Goal: Ask a question

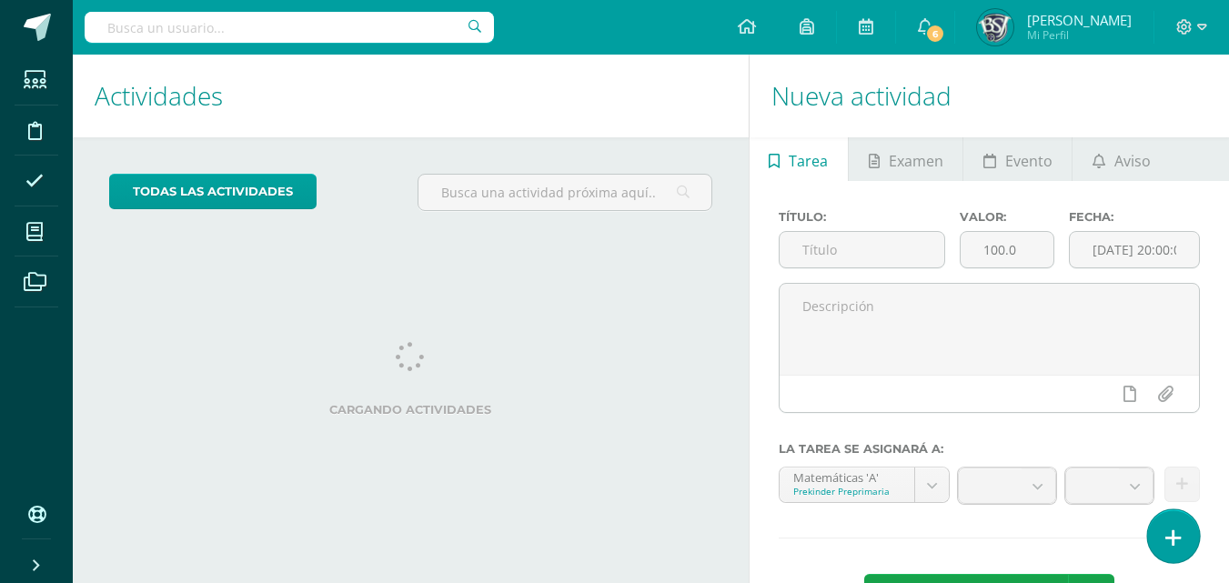
click at [1169, 535] on icon at bounding box center [1174, 538] width 16 height 21
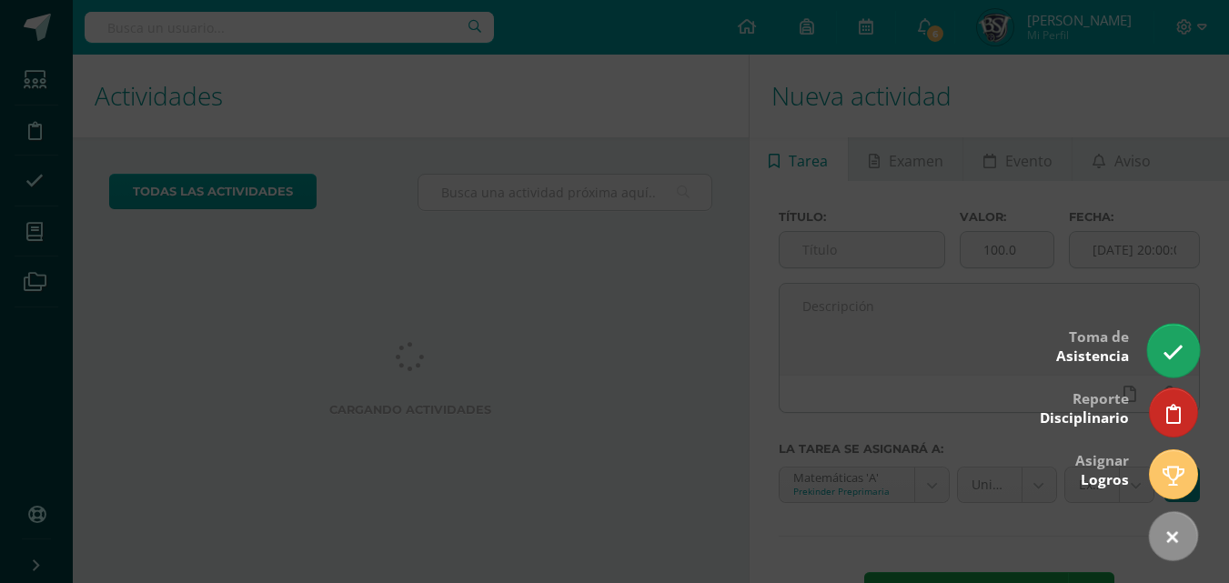
click at [1165, 362] on icon at bounding box center [1173, 352] width 21 height 21
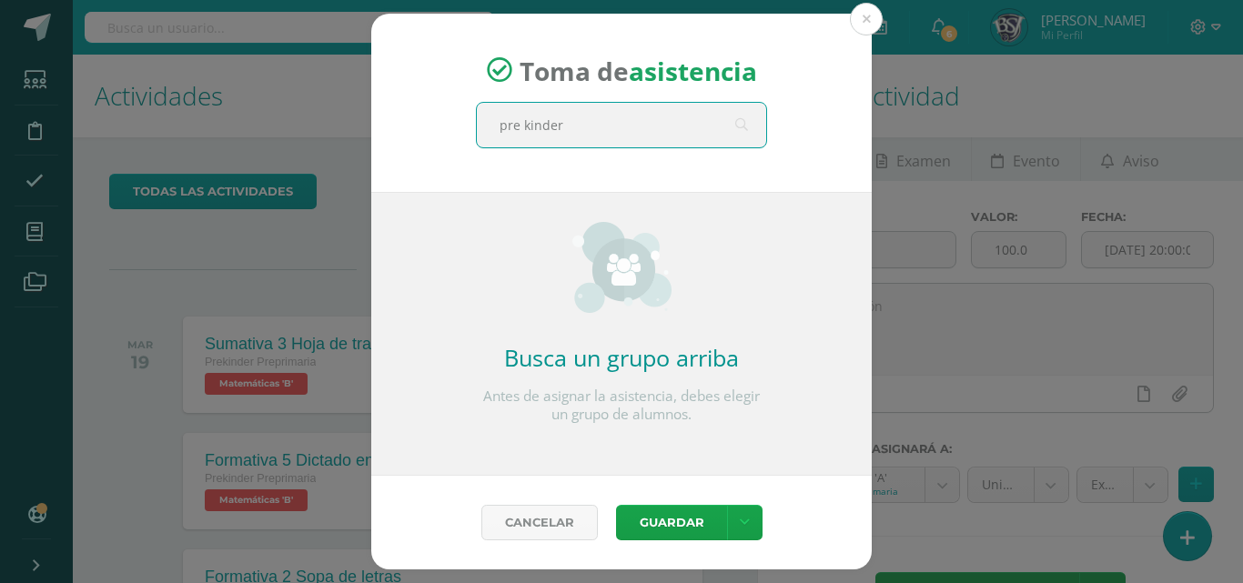
type input "pre kinder a"
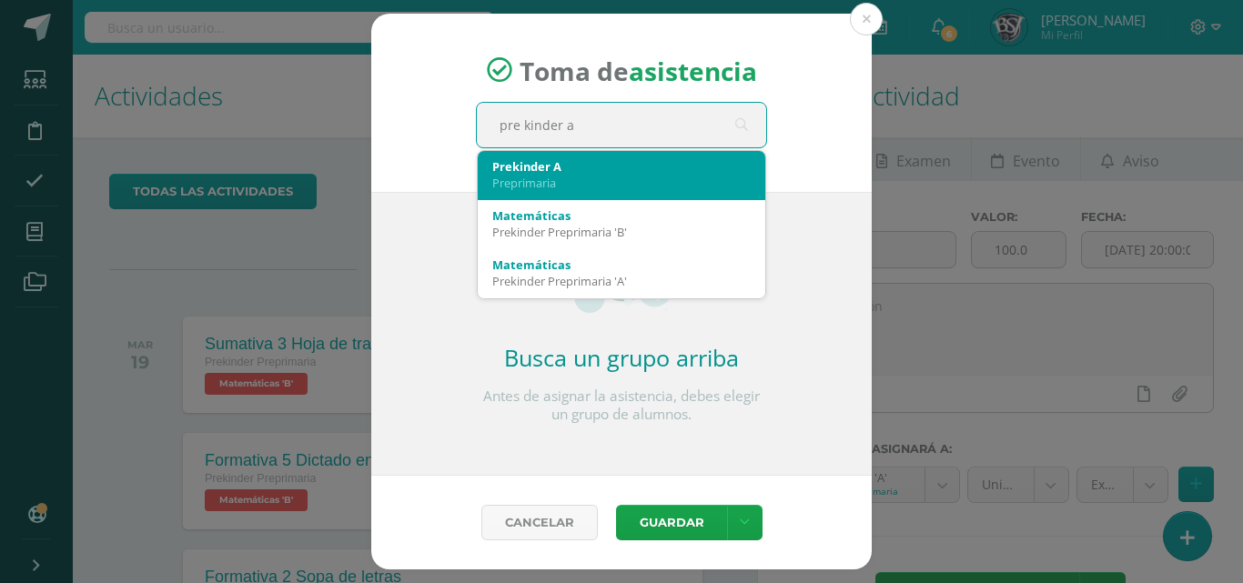
click at [574, 172] on div "Prekinder A" at bounding box center [621, 166] width 258 height 16
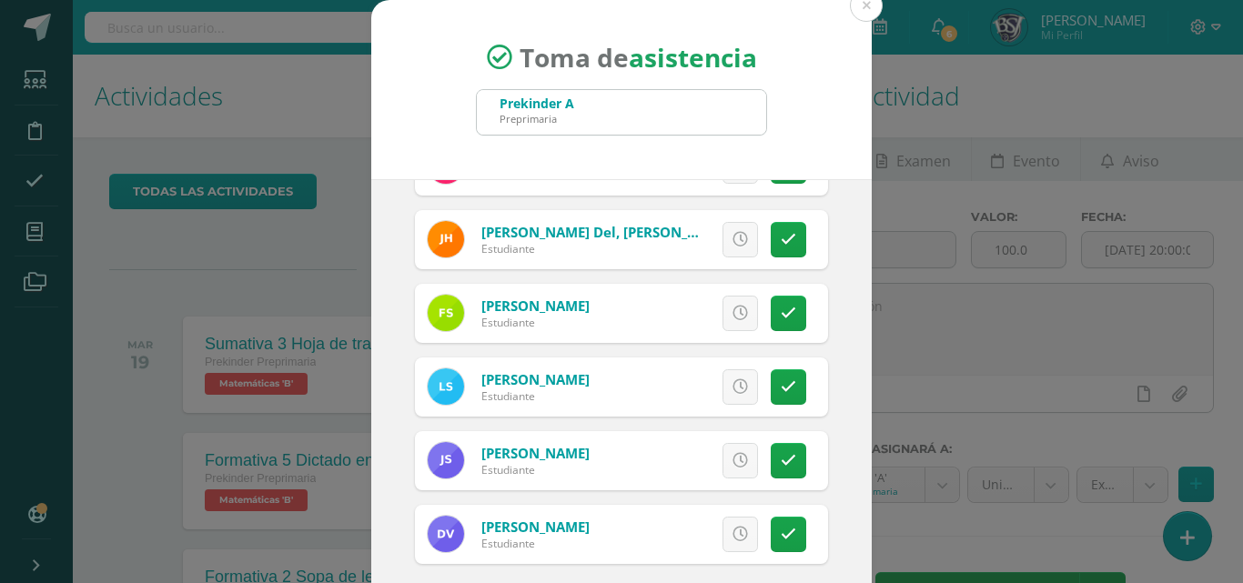
scroll to position [105, 0]
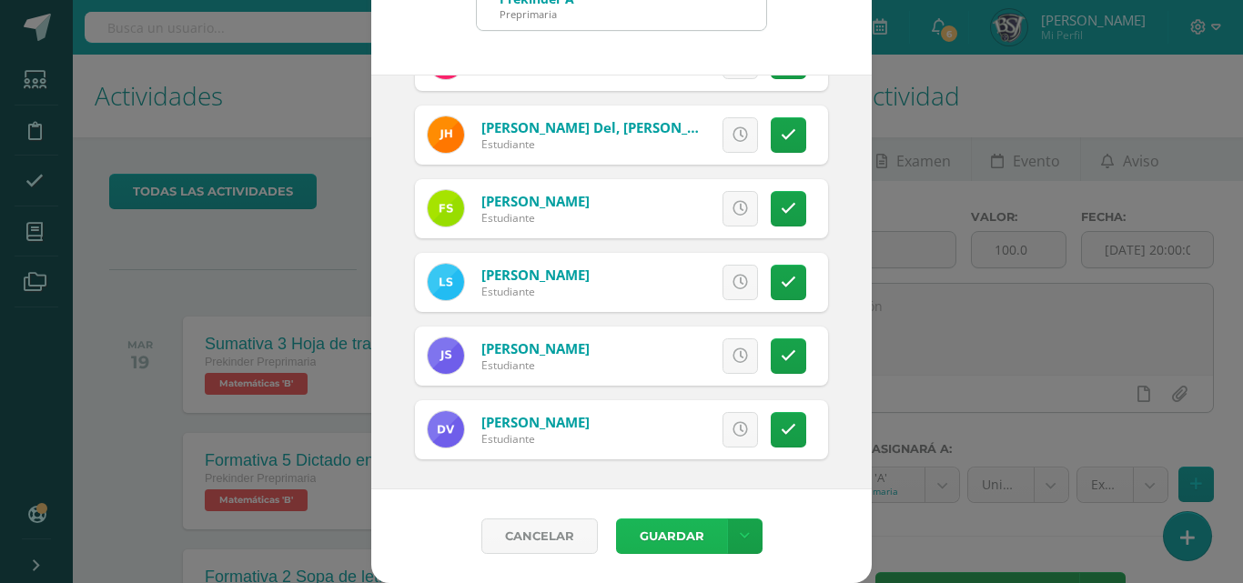
click at [651, 534] on button "Guardar" at bounding box center [671, 536] width 111 height 35
